Goal: Find specific page/section: Find specific page/section

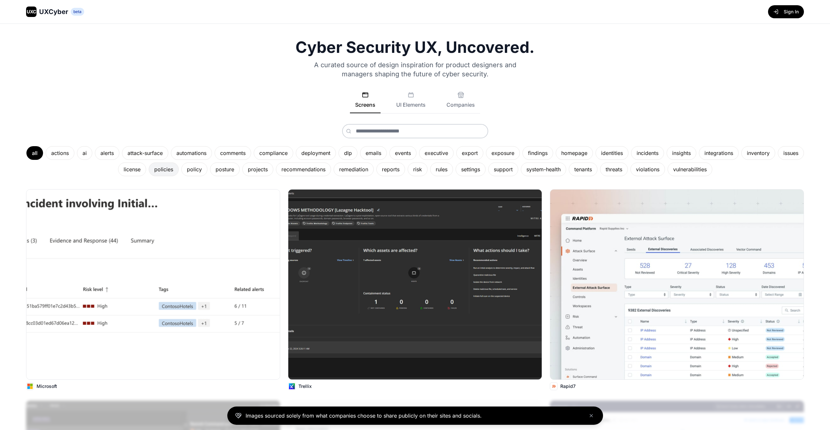
click at [176, 169] on div "policies" at bounding box center [164, 169] width 30 height 14
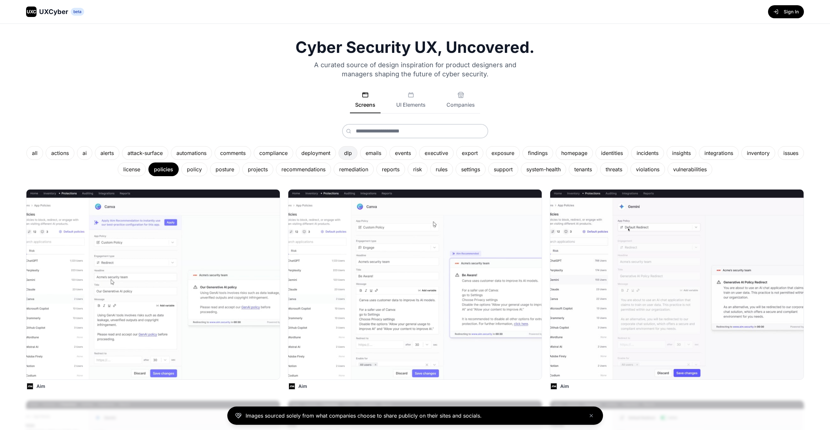
click at [357, 153] on div "dlp" at bounding box center [348, 153] width 19 height 14
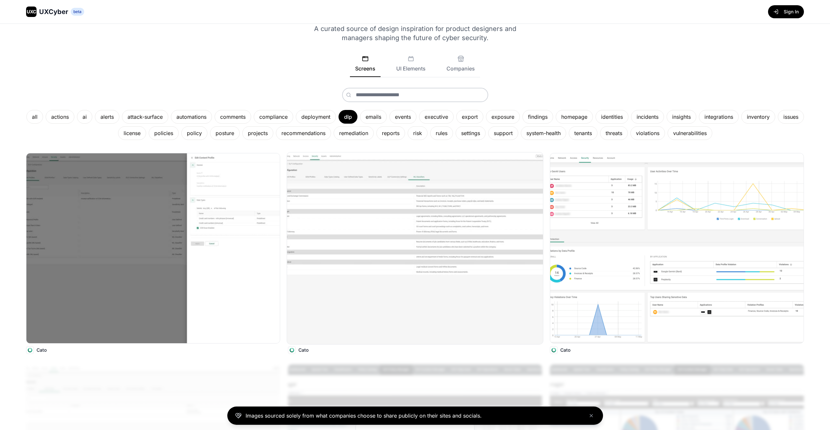
scroll to position [69, 0]
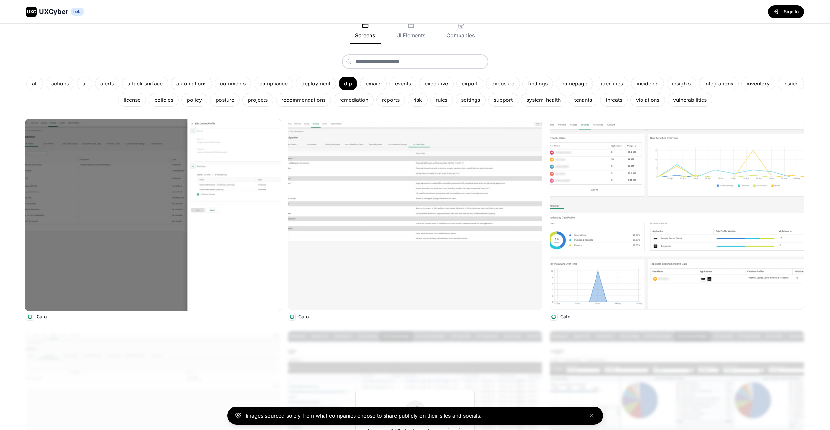
click at [157, 223] on img at bounding box center [153, 215] width 256 height 192
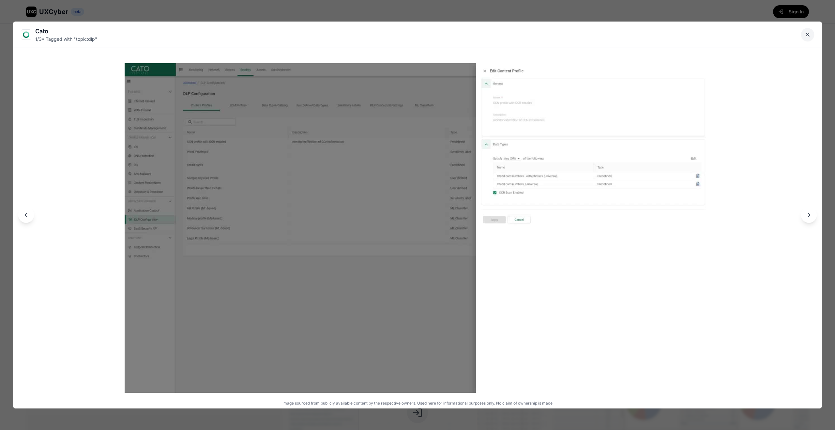
click at [806, 34] on icon "Close lightbox" at bounding box center [807, 34] width 7 height 7
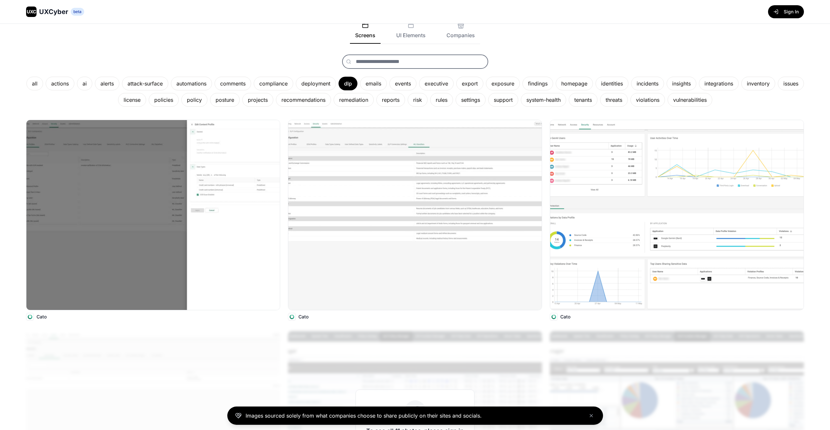
click at [408, 65] on input "text" at bounding box center [415, 61] width 146 height 14
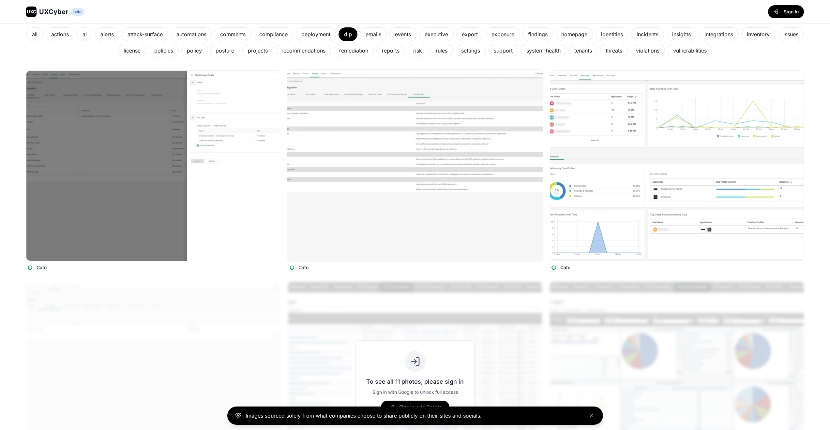
scroll to position [114, 0]
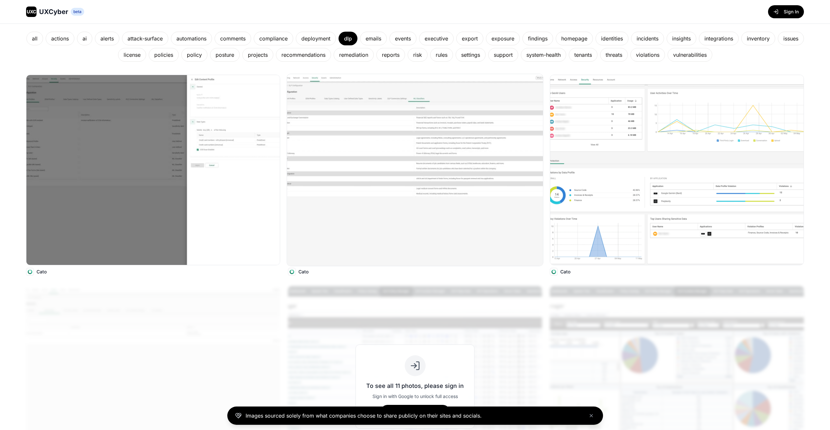
click at [502, 144] on img at bounding box center [415, 170] width 256 height 192
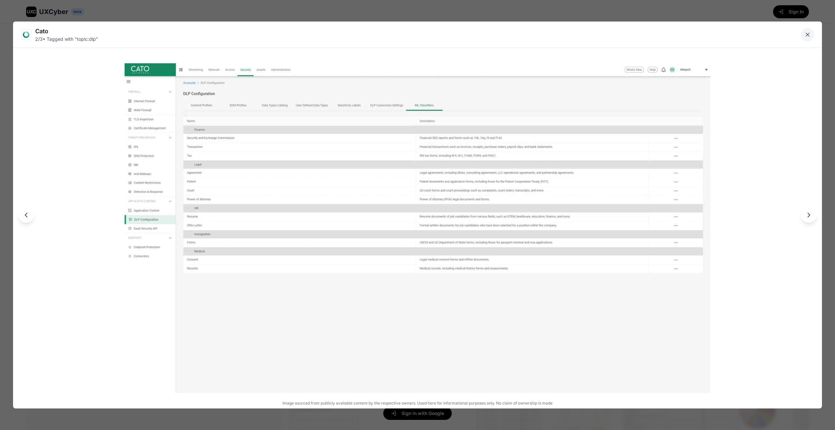
click at [809, 34] on icon "Close lightbox" at bounding box center [807, 34] width 7 height 7
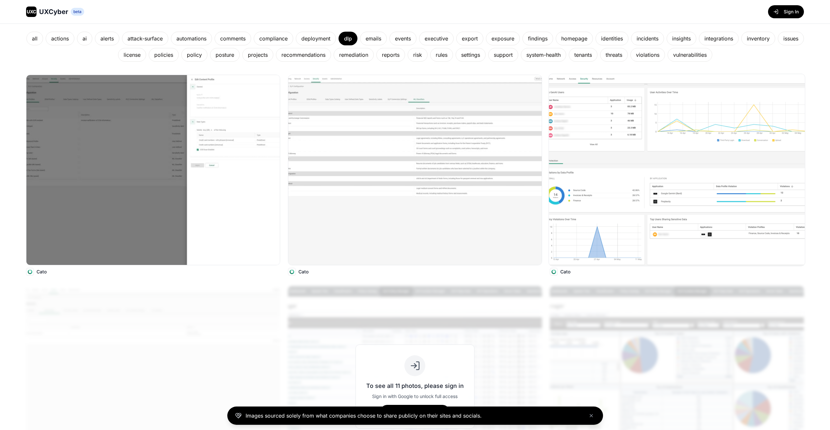
click at [630, 152] on img at bounding box center [677, 170] width 256 height 192
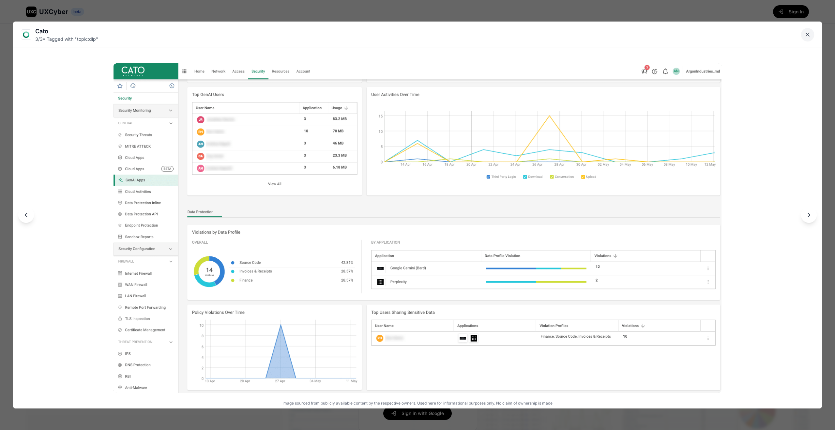
click at [810, 36] on icon "Close lightbox" at bounding box center [807, 34] width 7 height 7
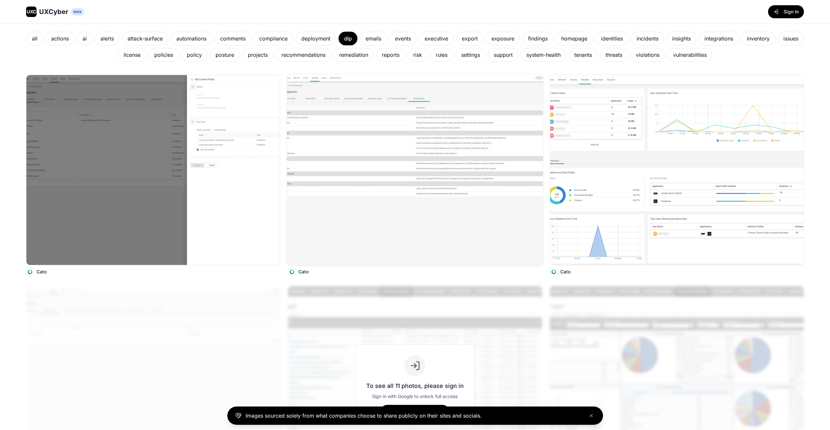
scroll to position [0, 0]
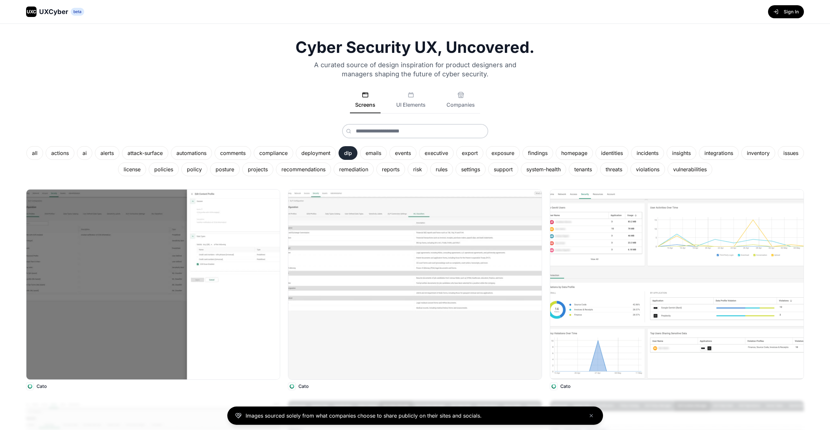
click at [357, 153] on div "dlp" at bounding box center [348, 153] width 19 height 14
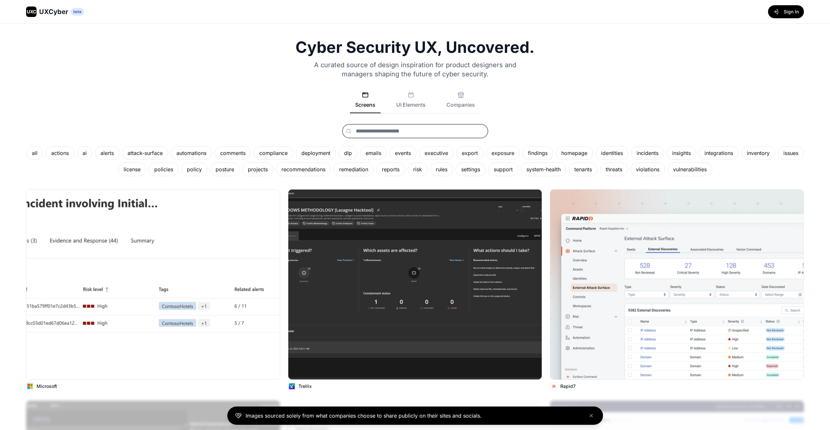
click at [379, 131] on input "text" at bounding box center [415, 131] width 146 height 14
type input "**********"
click at [410, 132] on input "**********" at bounding box center [415, 131] width 146 height 14
click at [349, 132] on icon at bounding box center [348, 131] width 5 height 5
click at [419, 103] on button "UI Elements" at bounding box center [411, 103] width 40 height 22
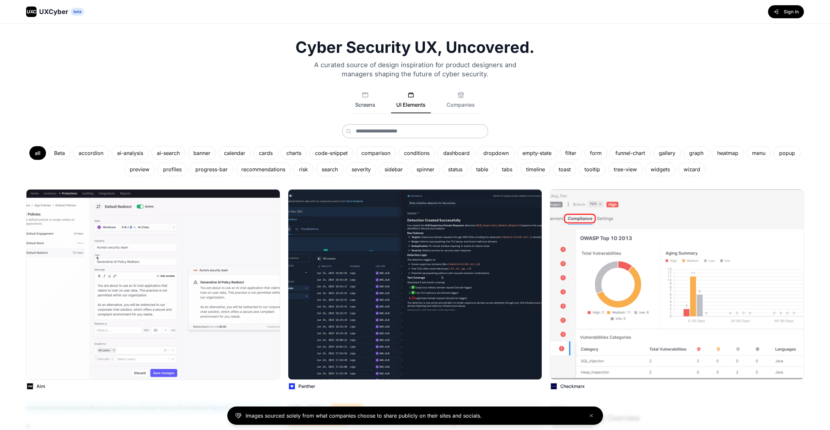
click at [371, 101] on button "Screens" at bounding box center [365, 103] width 31 height 22
